Goal: Navigation & Orientation: Find specific page/section

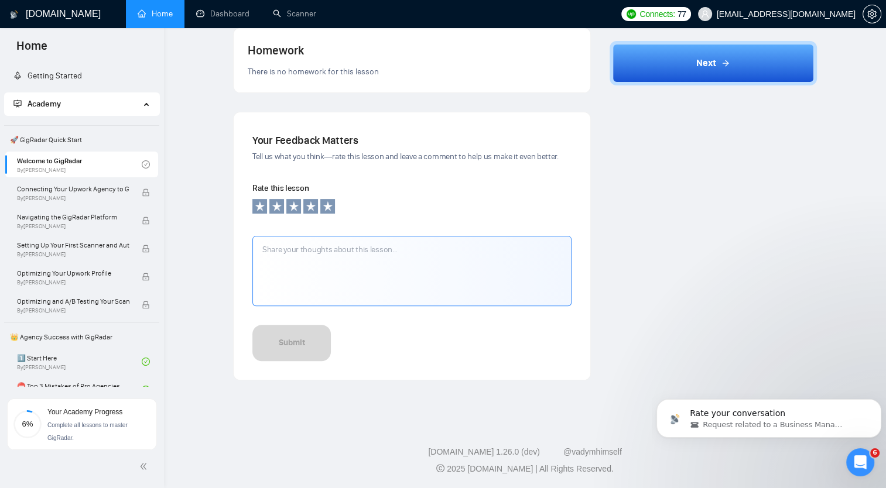
scroll to position [8, 0]
click at [148, 15] on link "Home" at bounding box center [155, 14] width 35 height 10
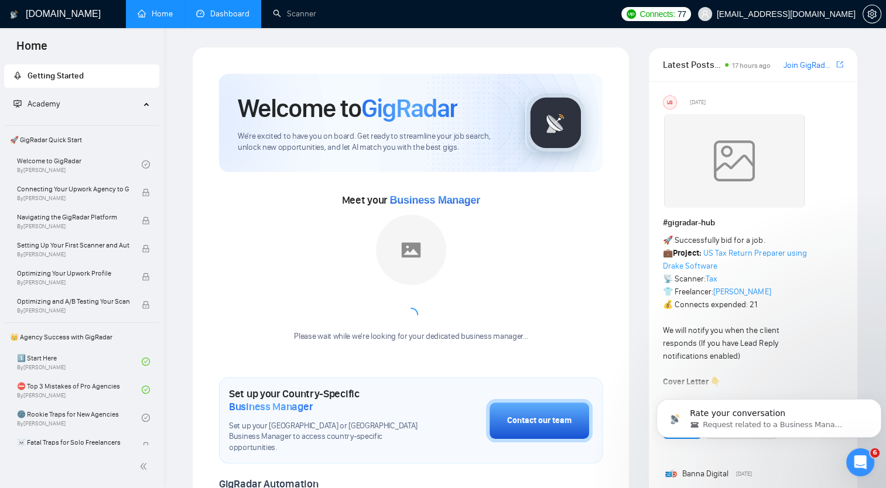
click at [230, 18] on link "Dashboard" at bounding box center [222, 14] width 53 height 10
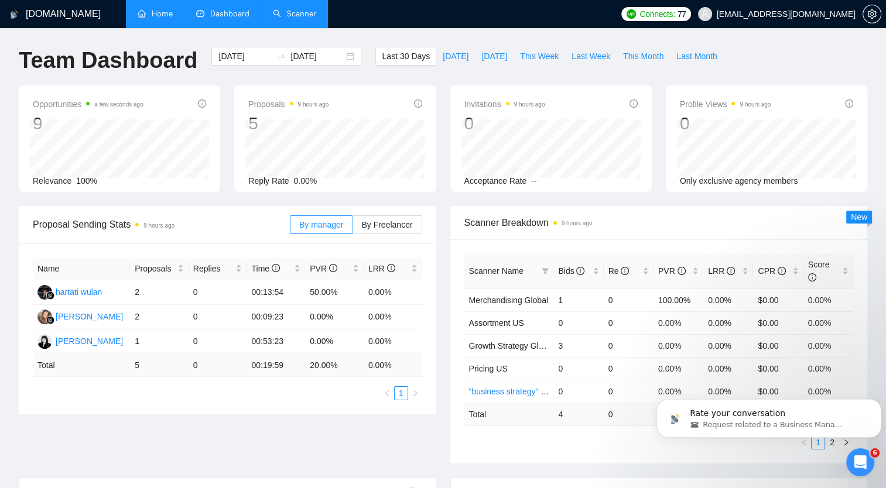
click at [292, 13] on link "Scanner" at bounding box center [294, 14] width 43 height 10
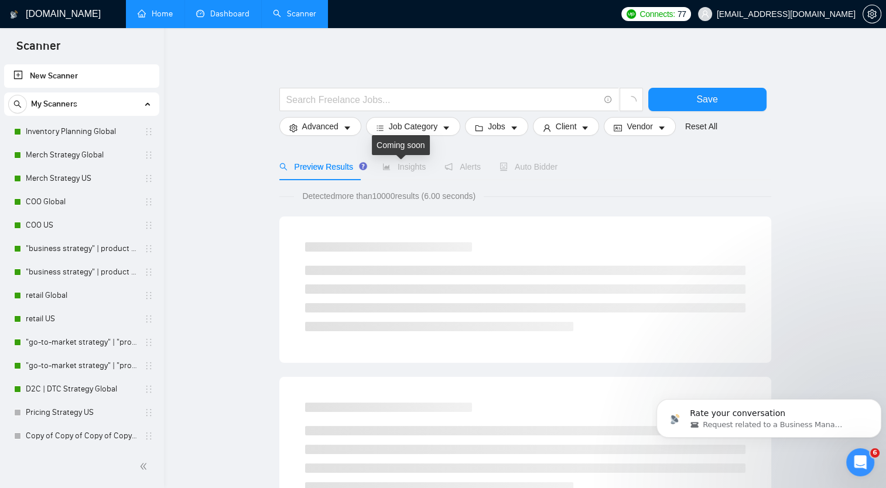
click at [416, 167] on span "Insights" at bounding box center [403, 166] width 43 height 9
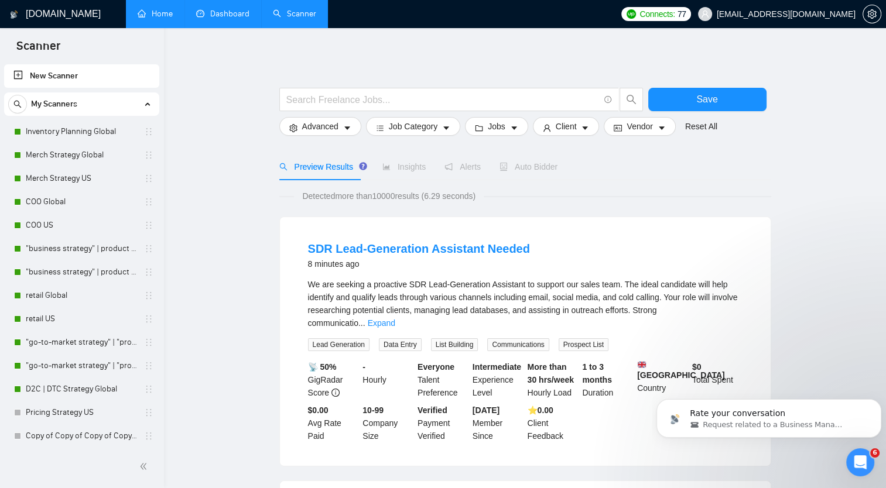
click at [225, 15] on link "Dashboard" at bounding box center [222, 14] width 53 height 10
